Goal: Task Accomplishment & Management: Manage account settings

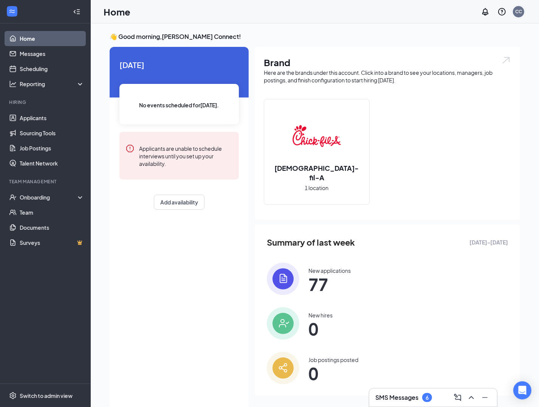
click at [514, 9] on div "CC" at bounding box center [518, 11] width 11 height 11
click at [478, 98] on link "Switch account" at bounding box center [459, 97] width 38 height 7
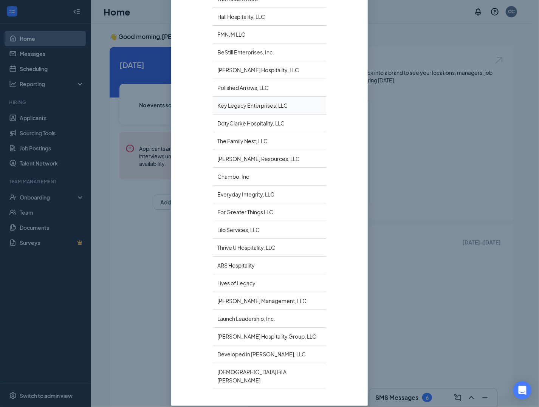
scroll to position [129, 0]
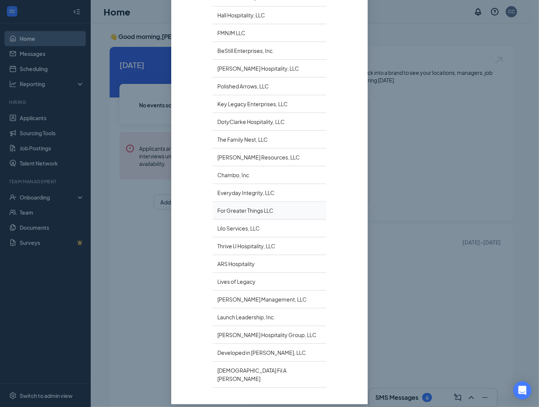
click at [277, 209] on div "For Greater Things LLC" at bounding box center [269, 211] width 113 height 18
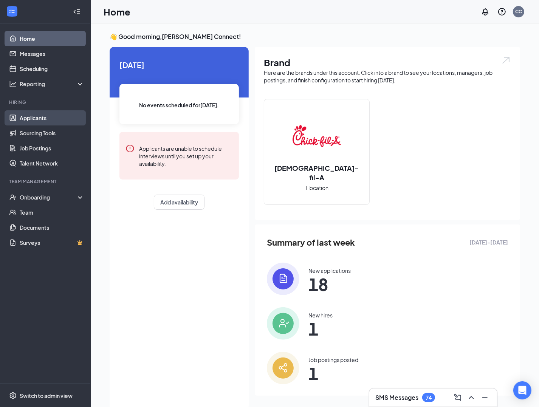
click at [65, 122] on link "Applicants" at bounding box center [52, 117] width 65 height 15
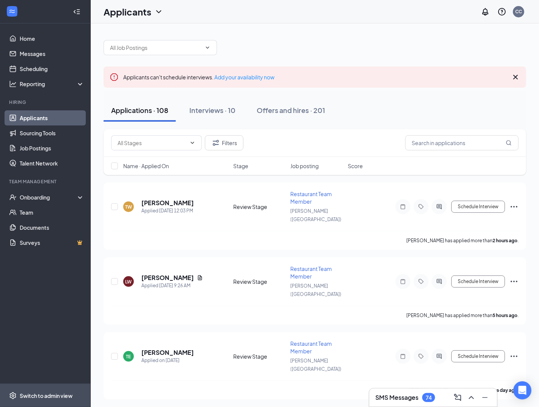
click at [56, 392] on div "Switch to admin view" at bounding box center [46, 396] width 53 height 8
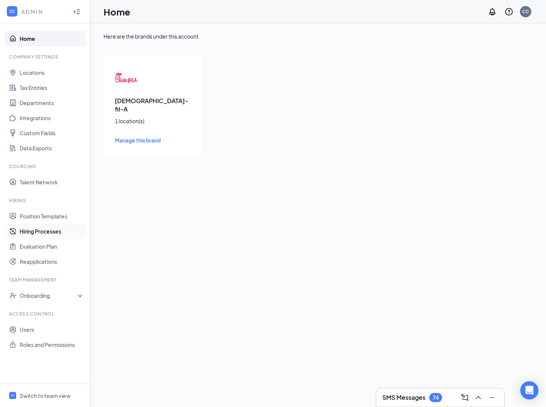
click at [61, 228] on link "Hiring Processes" at bounding box center [52, 231] width 65 height 15
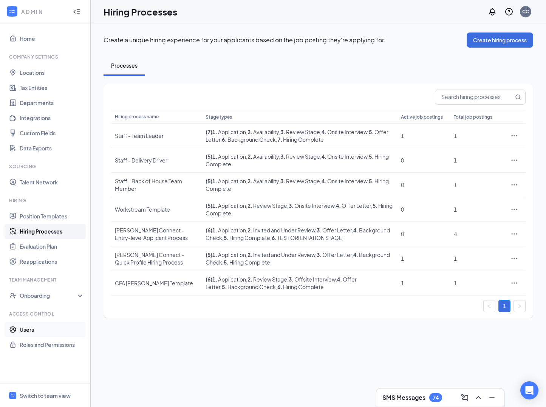
click at [53, 334] on link "Users" at bounding box center [52, 329] width 65 height 15
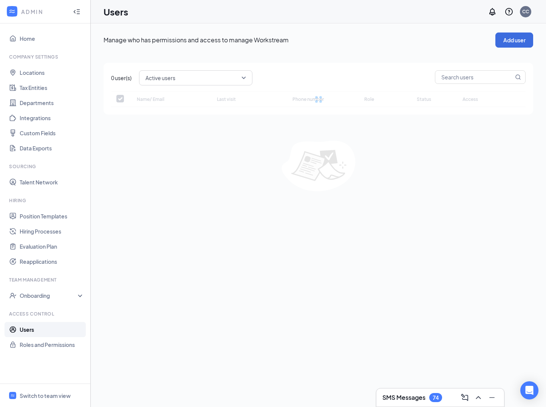
checkbox input "false"
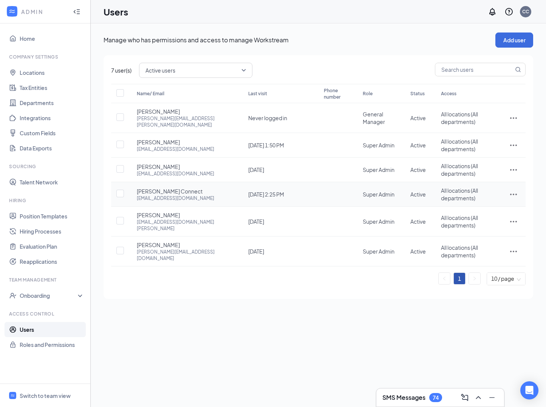
click at [516, 194] on icon "ActionsIcon" at bounding box center [513, 195] width 7 height 2
click at [494, 241] on span "Disable" at bounding box center [488, 240] width 47 height 8
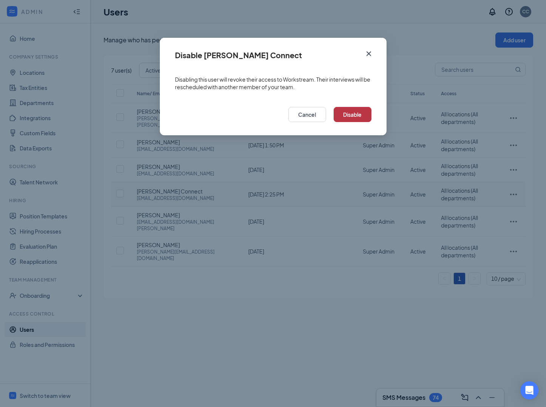
click at [356, 118] on button "Disable" at bounding box center [353, 114] width 38 height 15
